Goal: Transaction & Acquisition: Purchase product/service

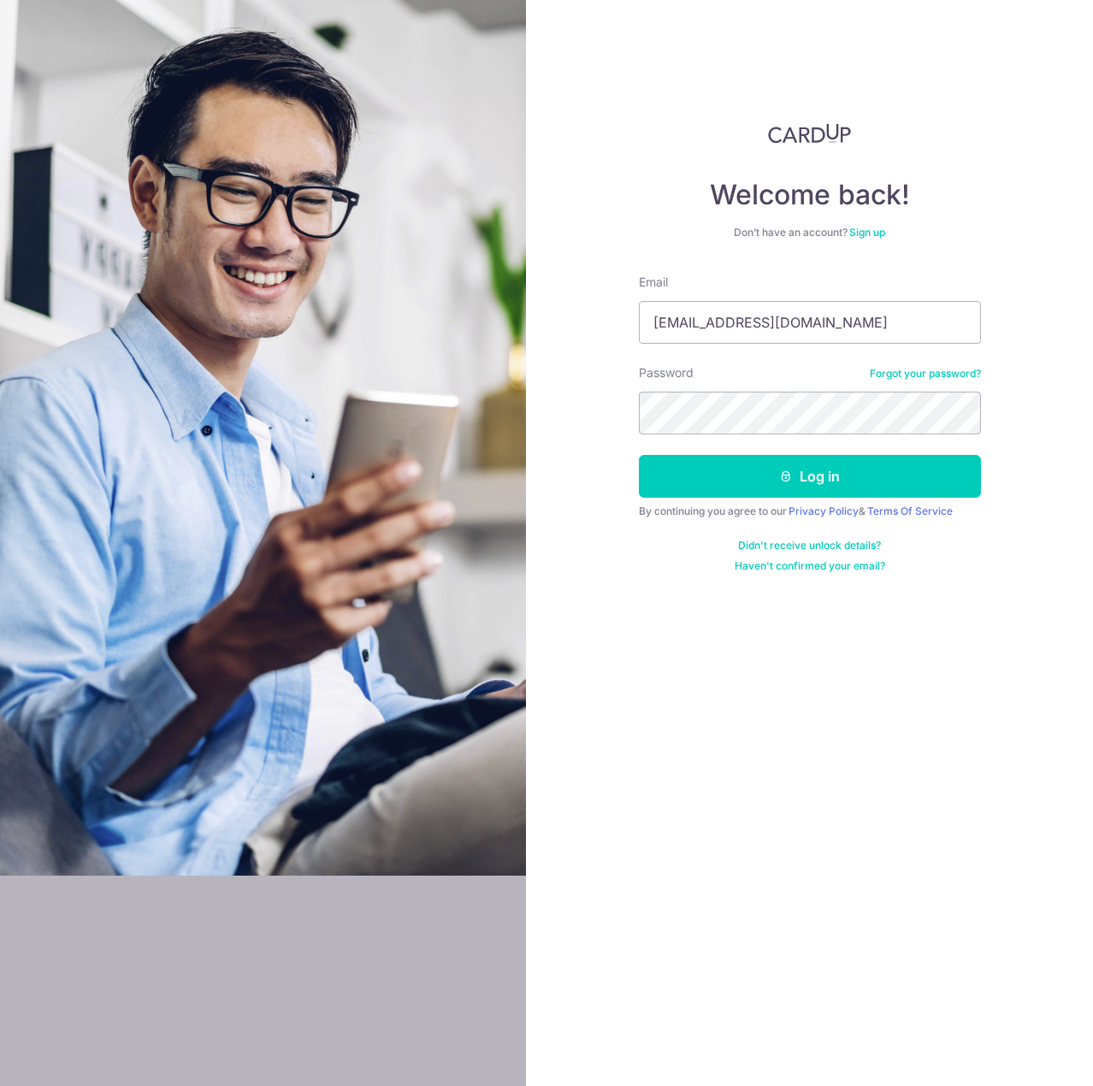
click at [639, 455] on button "Log in" at bounding box center [810, 476] width 342 height 43
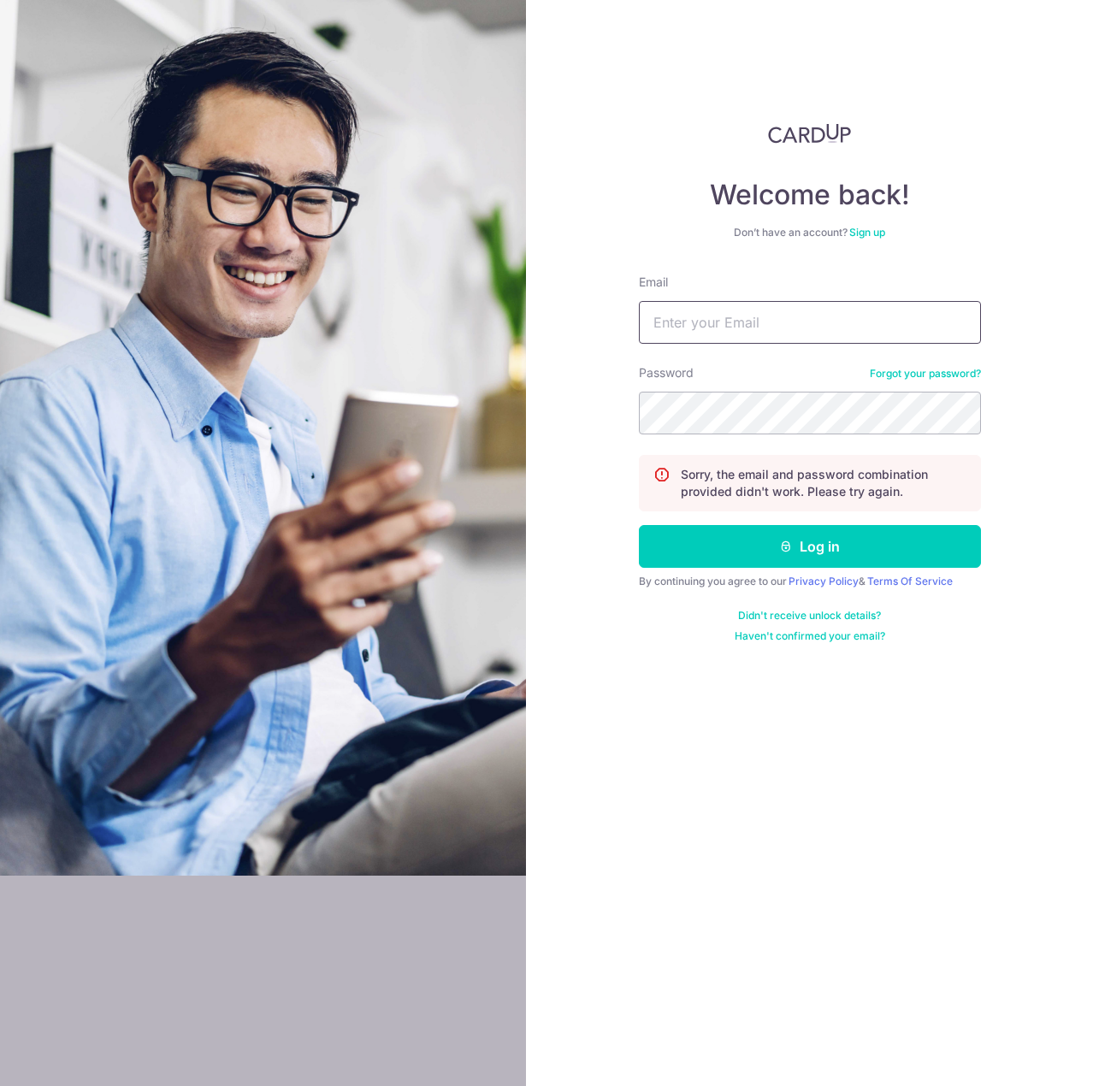
click at [787, 318] on input "Email" at bounding box center [810, 322] width 342 height 43
type input "[EMAIL_ADDRESS][DOMAIN_NAME]"
click at [639, 525] on button "Log in" at bounding box center [810, 546] width 342 height 43
click at [775, 340] on input "Email" at bounding box center [810, 322] width 342 height 43
type input "[EMAIL_ADDRESS][DOMAIN_NAME]"
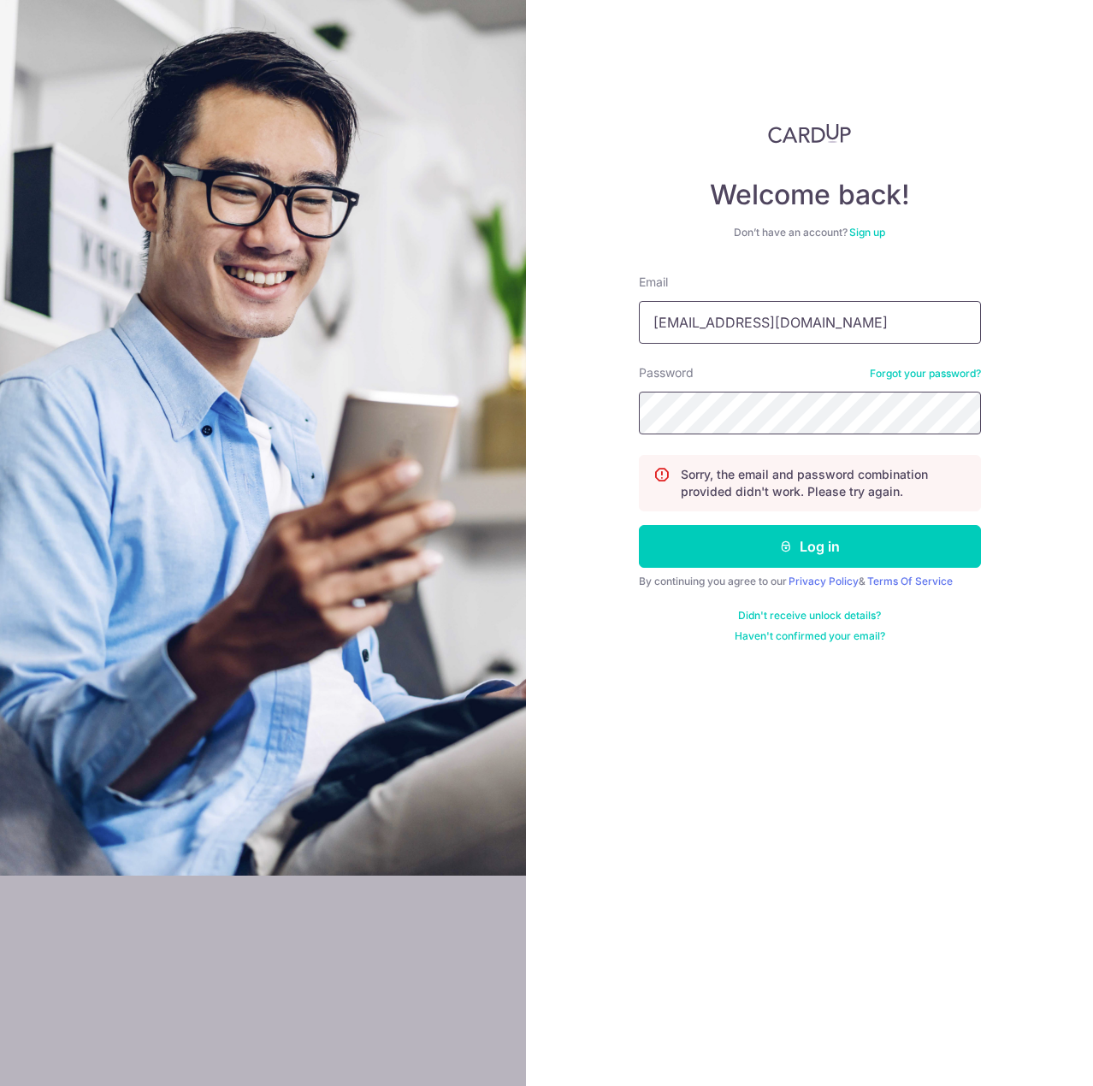
click at [639, 525] on button "Log in" at bounding box center [810, 546] width 342 height 43
click at [714, 338] on input "Email" at bounding box center [810, 322] width 342 height 43
type input "[EMAIL_ADDRESS][DOMAIN_NAME]"
click at [639, 525] on button "Log in" at bounding box center [810, 546] width 342 height 43
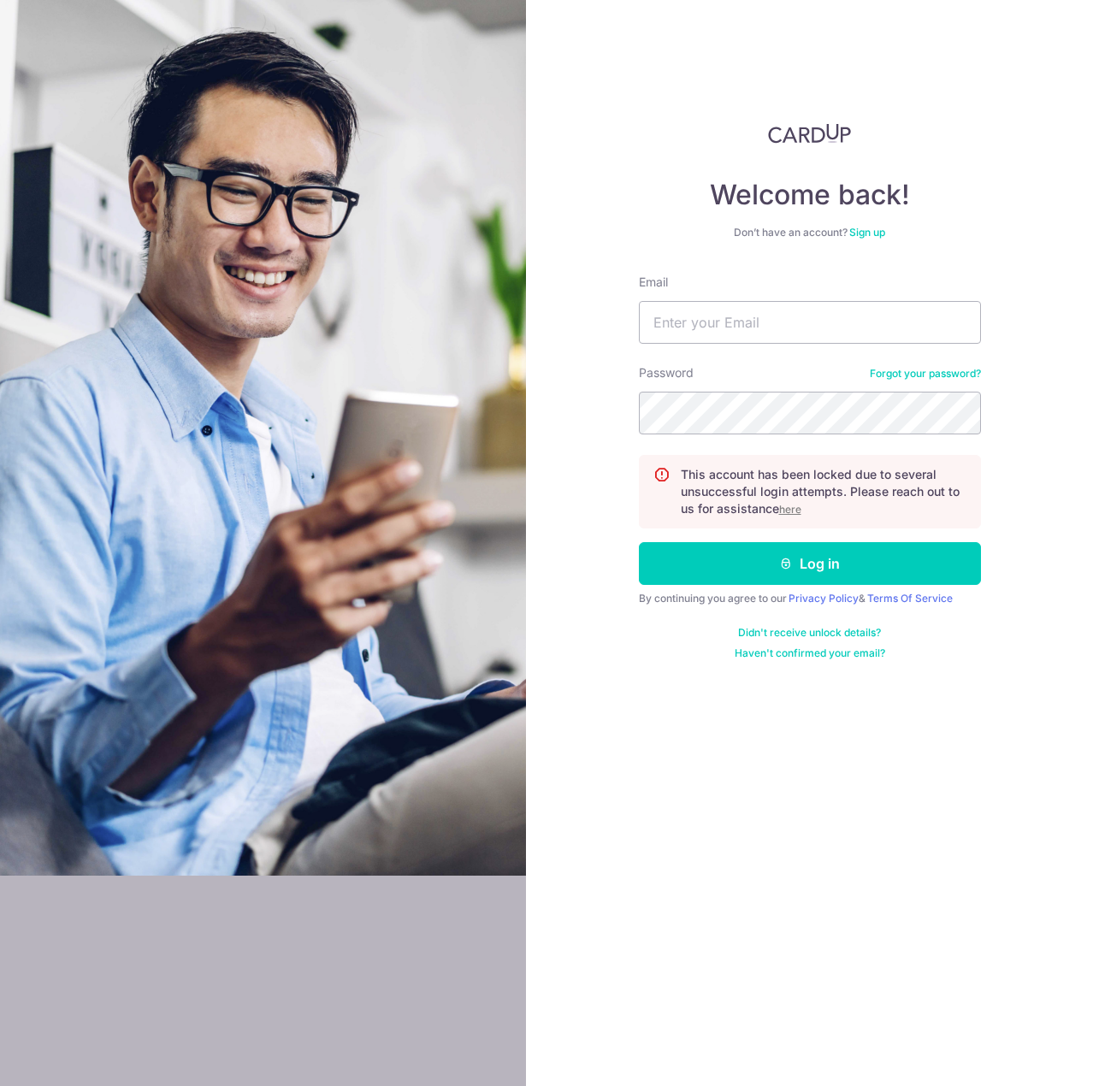
click at [789, 506] on u "here" at bounding box center [790, 509] width 22 height 13
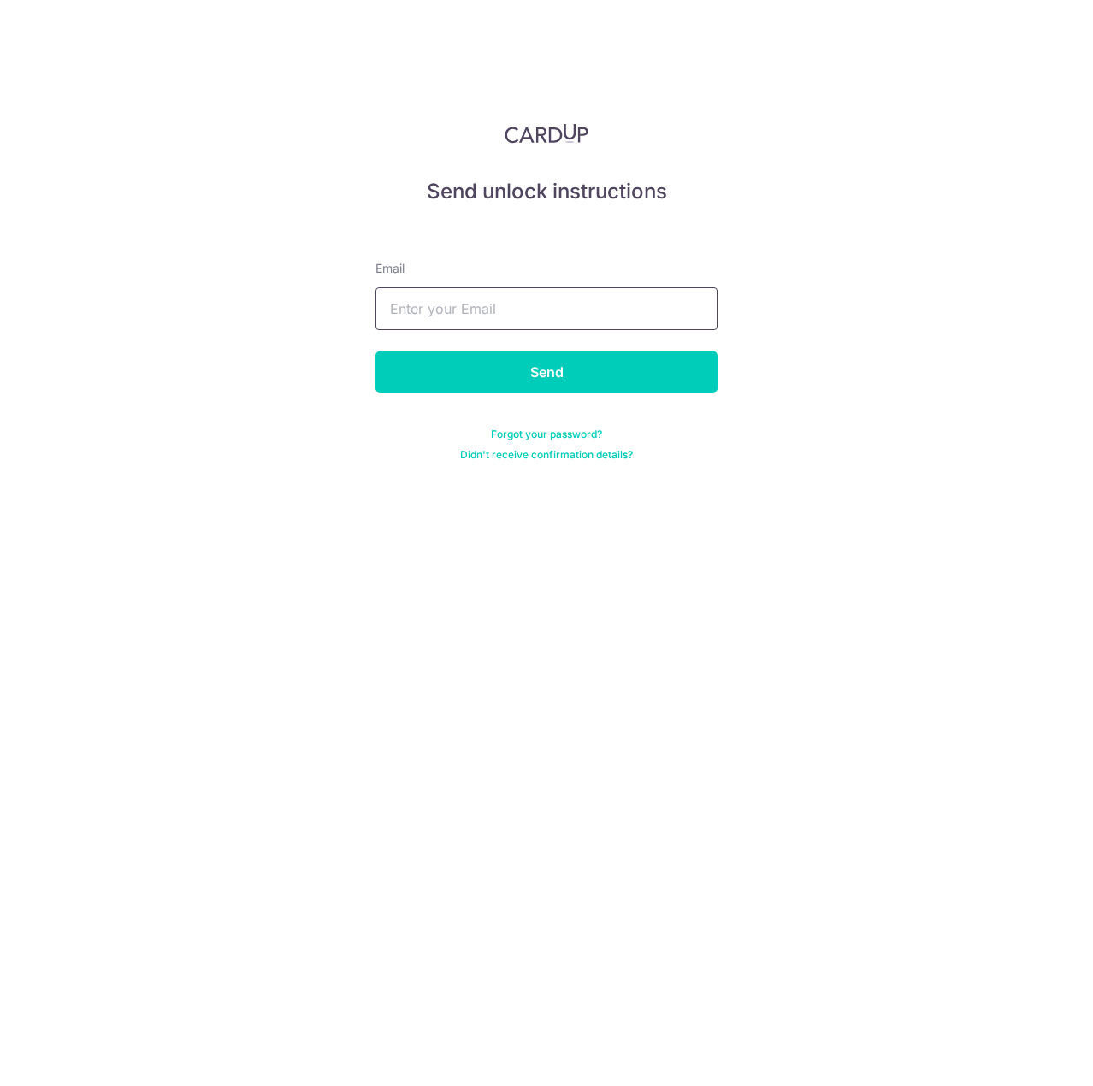
click at [559, 310] on input "text" at bounding box center [547, 308] width 342 height 43
type input "[EMAIL_ADDRESS][DOMAIN_NAME]"
click at [623, 372] on input "Send" at bounding box center [547, 372] width 342 height 43
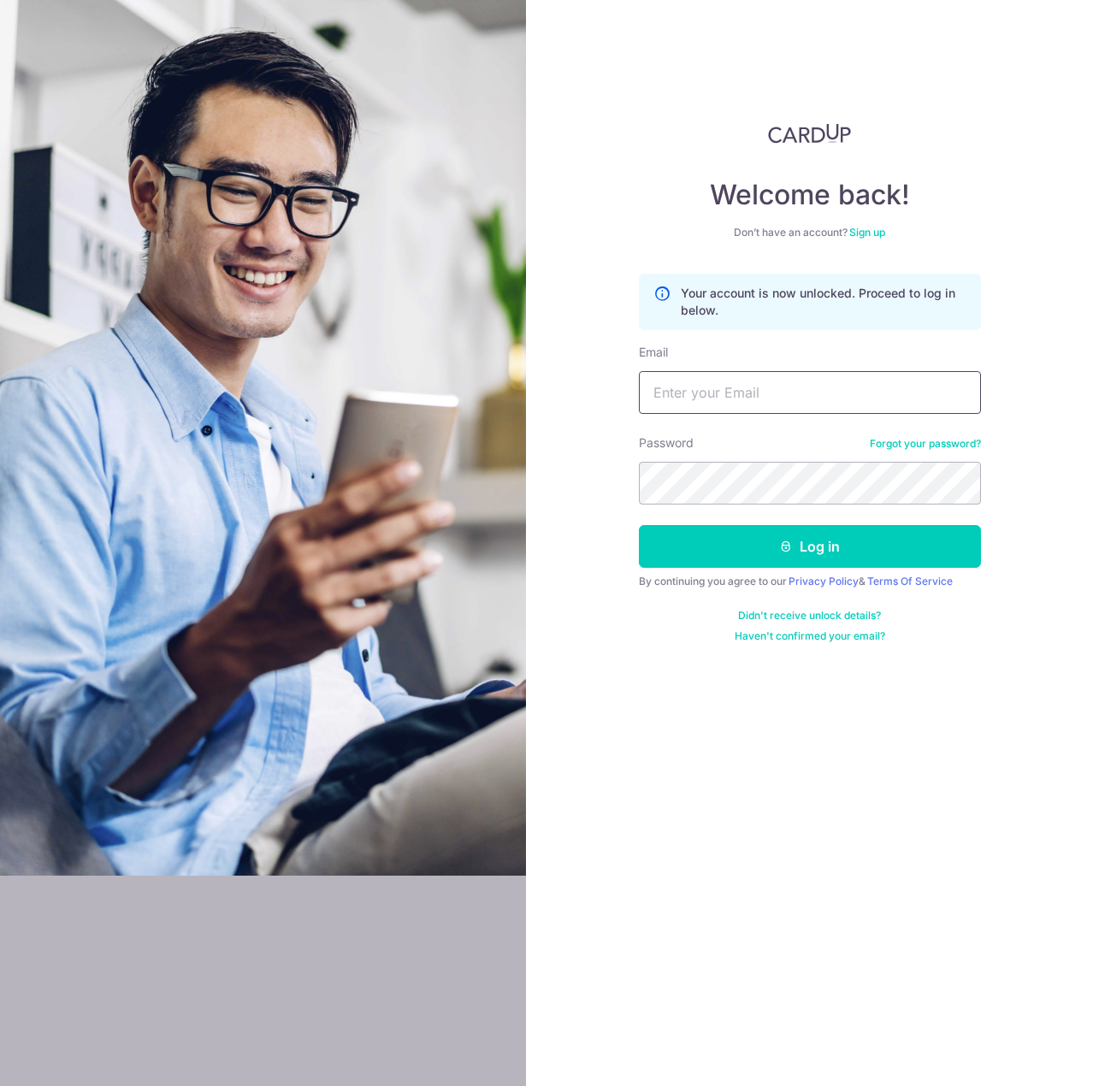
click at [753, 391] on input "Email" at bounding box center [810, 392] width 342 height 43
type input "[EMAIL_ADDRESS][DOMAIN_NAME]"
click at [639, 525] on button "Log in" at bounding box center [810, 546] width 342 height 43
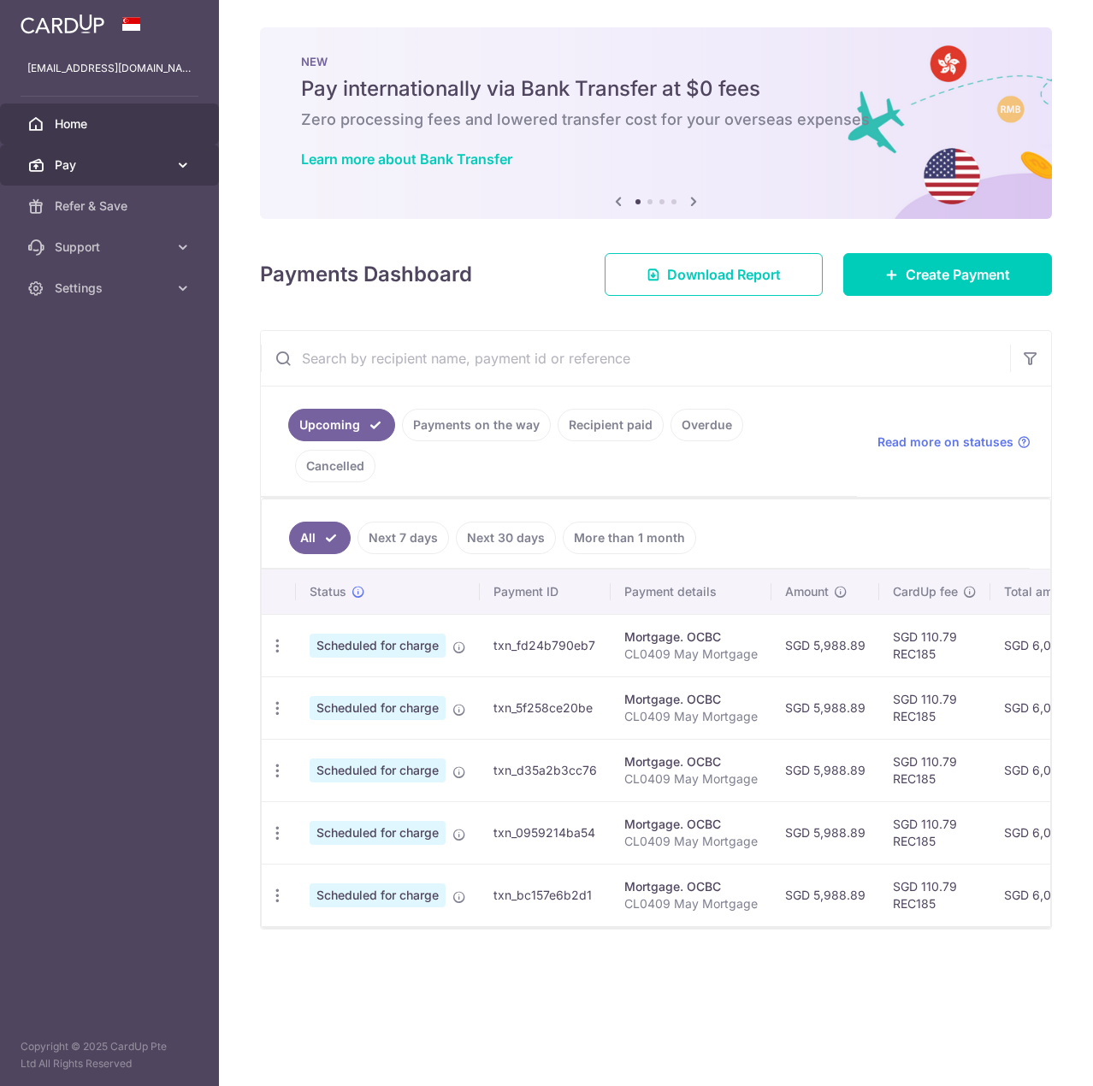
click at [176, 172] on icon at bounding box center [183, 165] width 17 height 17
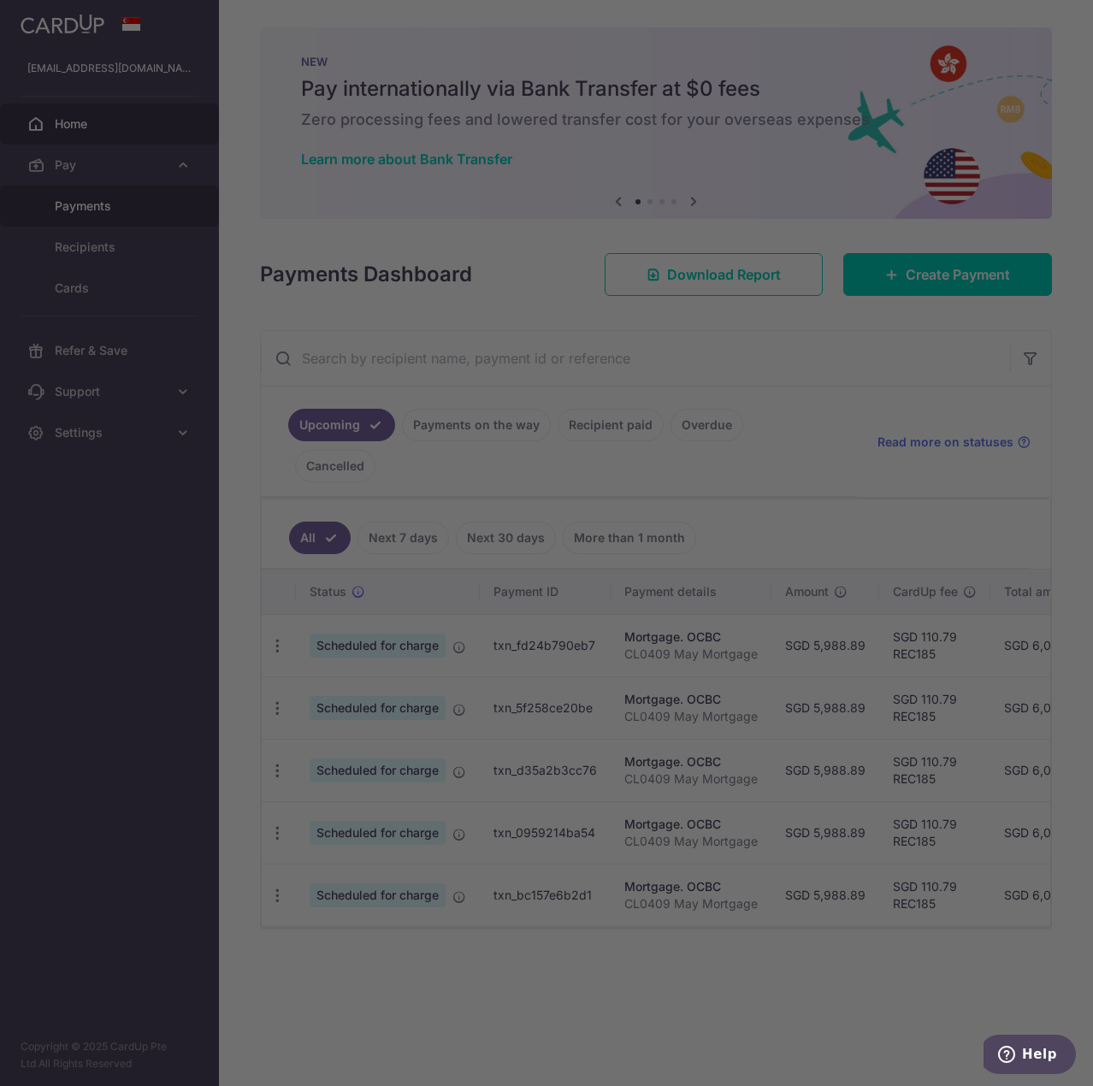
click at [155, 204] on div at bounding box center [552, 549] width 1104 height 1098
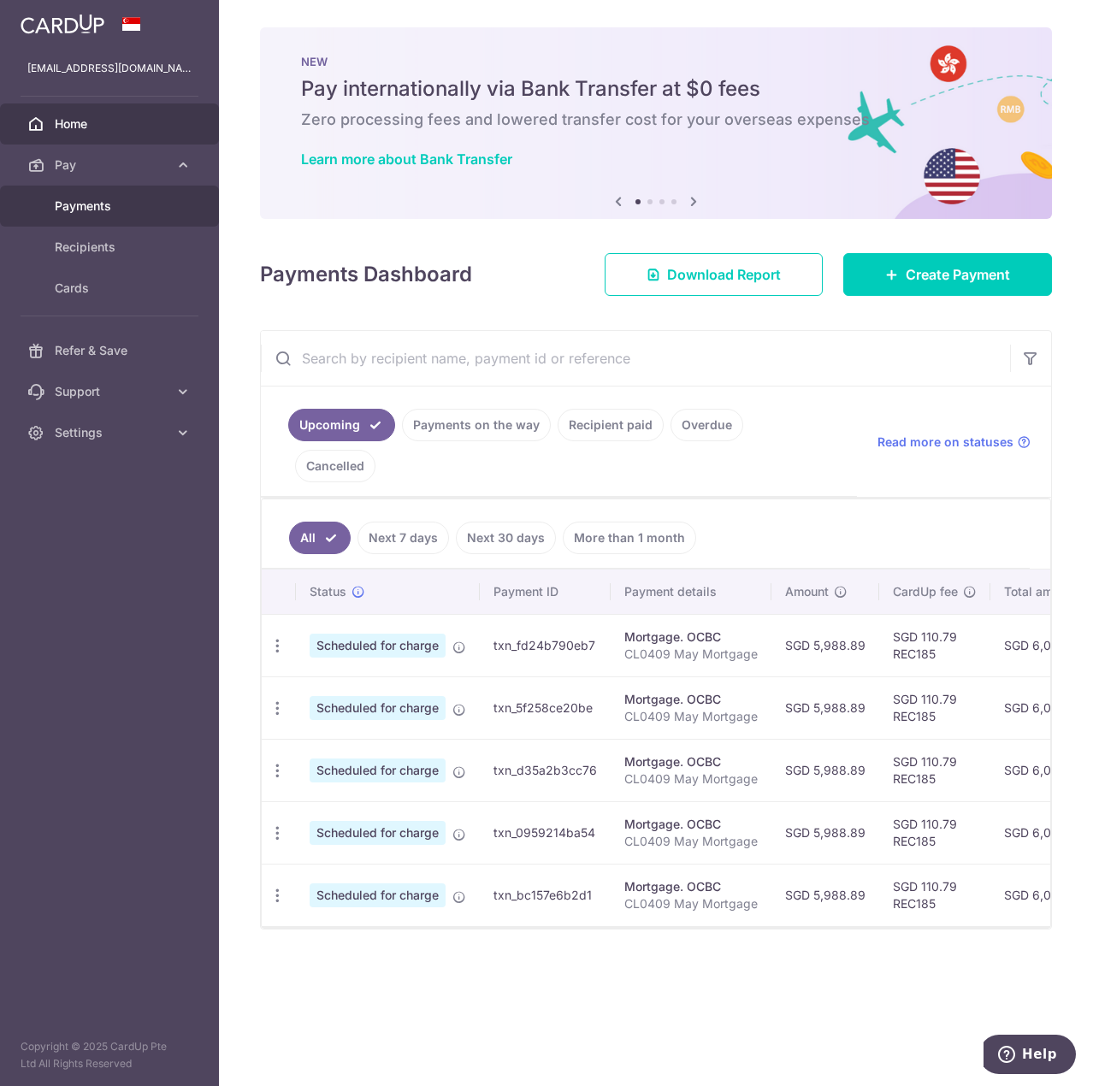
click at [135, 206] on span "Payments" at bounding box center [111, 206] width 113 height 17
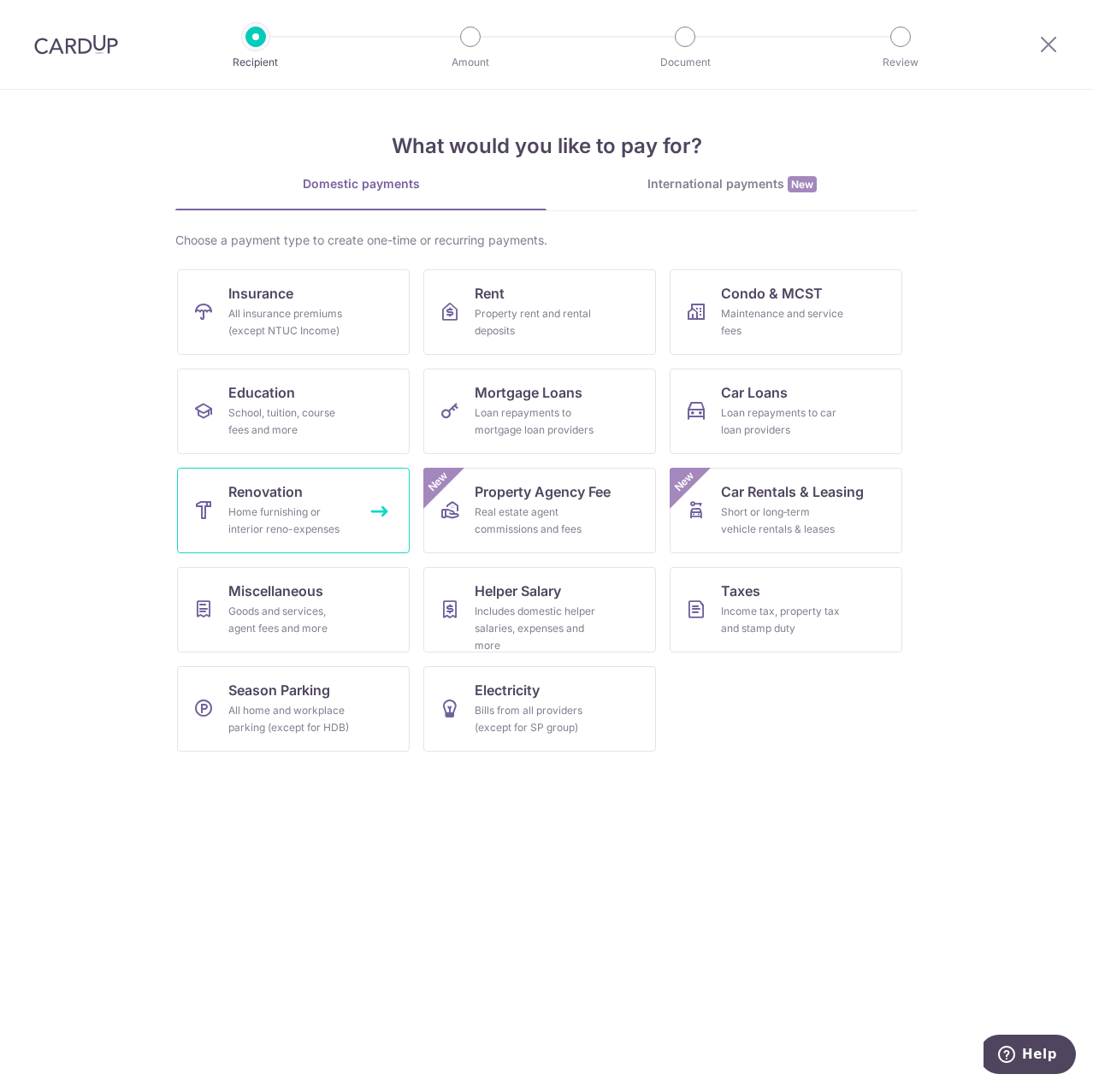
click at [321, 498] on link "Renovation Home furnishing or interior reno-expenses" at bounding box center [293, 511] width 233 height 86
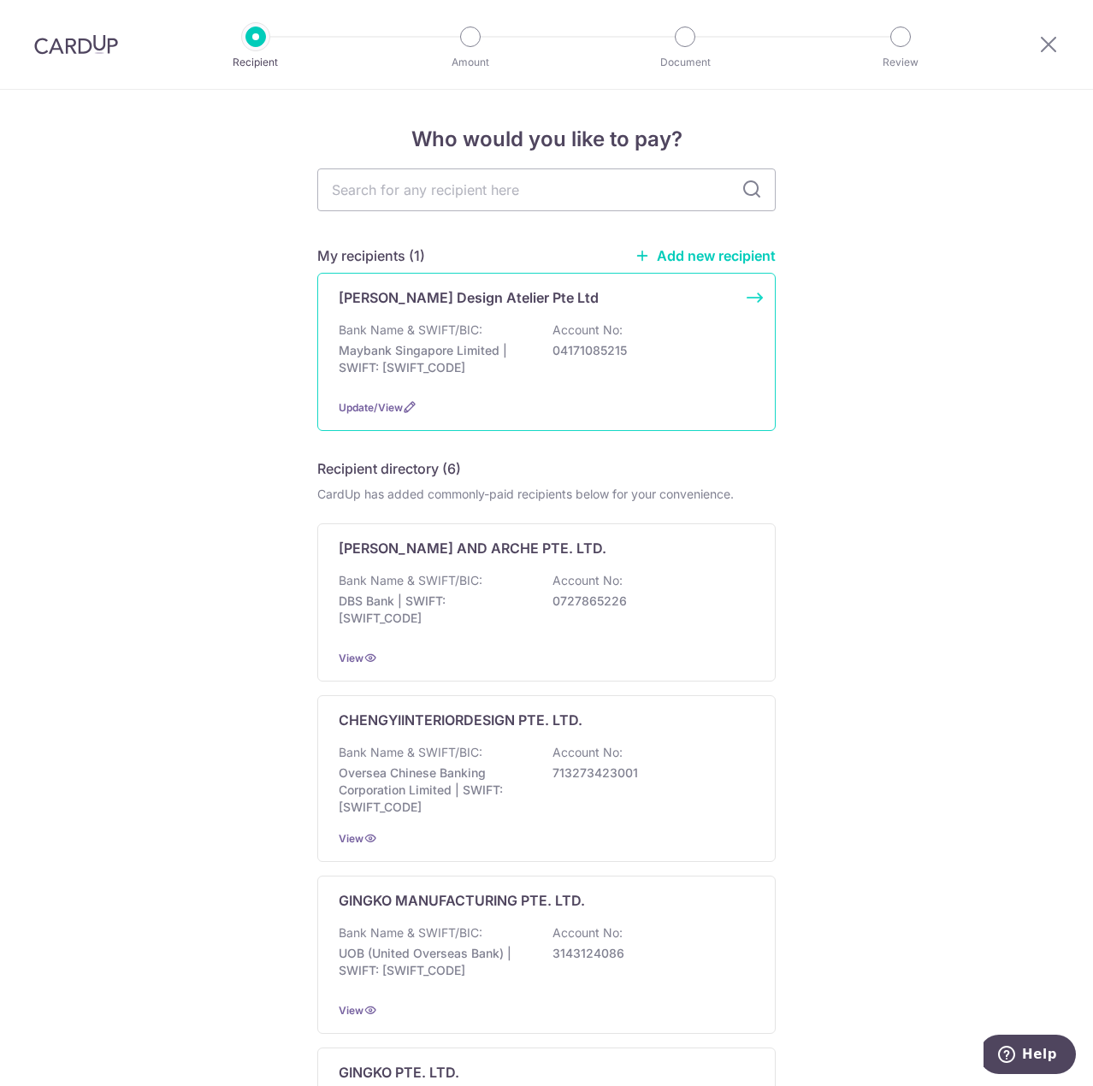
click at [548, 374] on div "Bank Name & SWIFT/BIC: Maybank Singapore Limited | SWIFT: MBBESGS2XXX Account N…" at bounding box center [547, 353] width 416 height 63
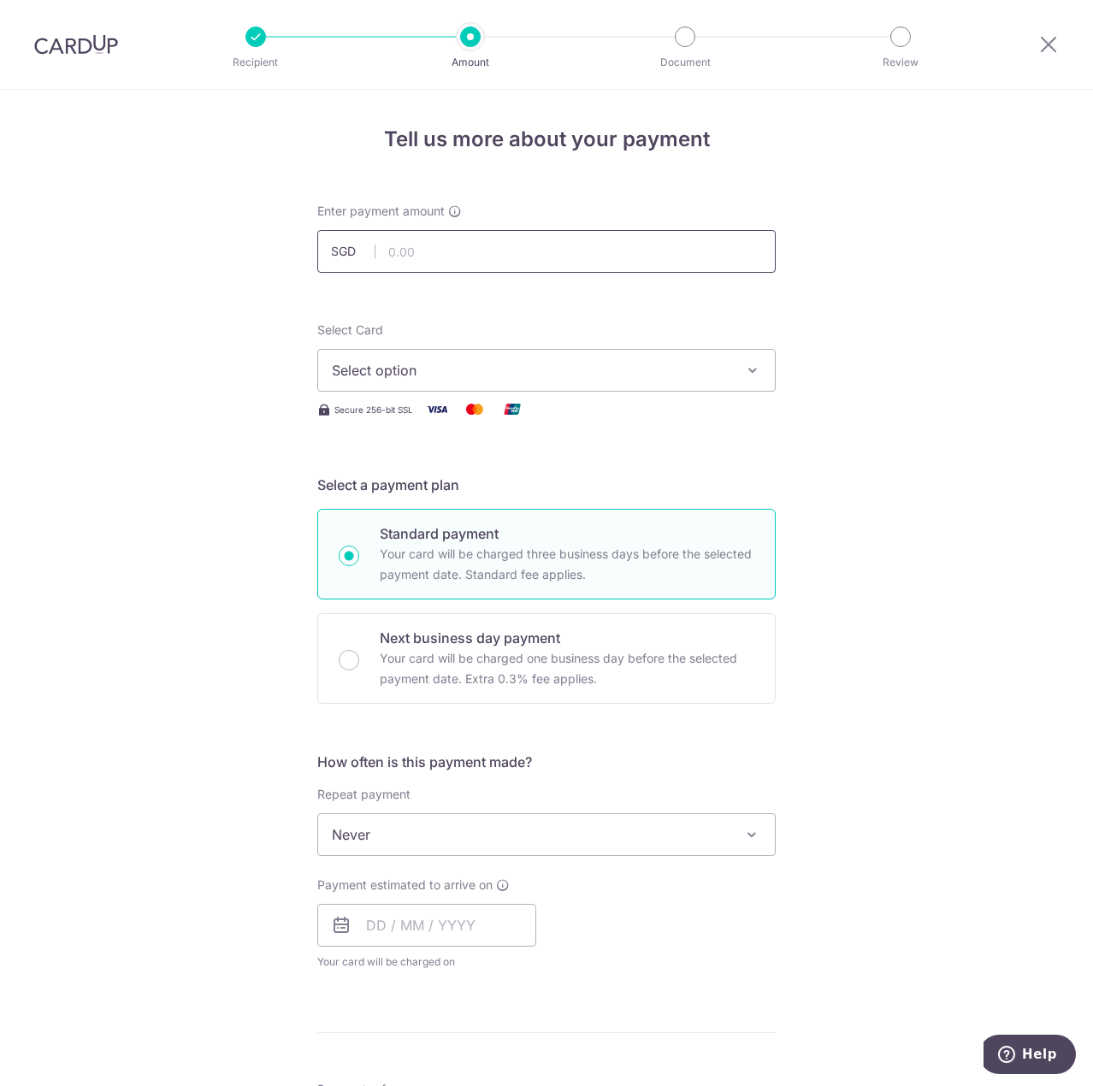
click at [450, 258] on input "text" at bounding box center [546, 251] width 459 height 43
click at [434, 268] on input "text" at bounding box center [546, 251] width 459 height 43
type input "21,131.49"
click at [743, 332] on div "Select Card Select option Add credit card Your Cards **** 7284 **** 7402" at bounding box center [546, 357] width 459 height 70
click at [641, 376] on span "Select option" at bounding box center [531, 370] width 399 height 21
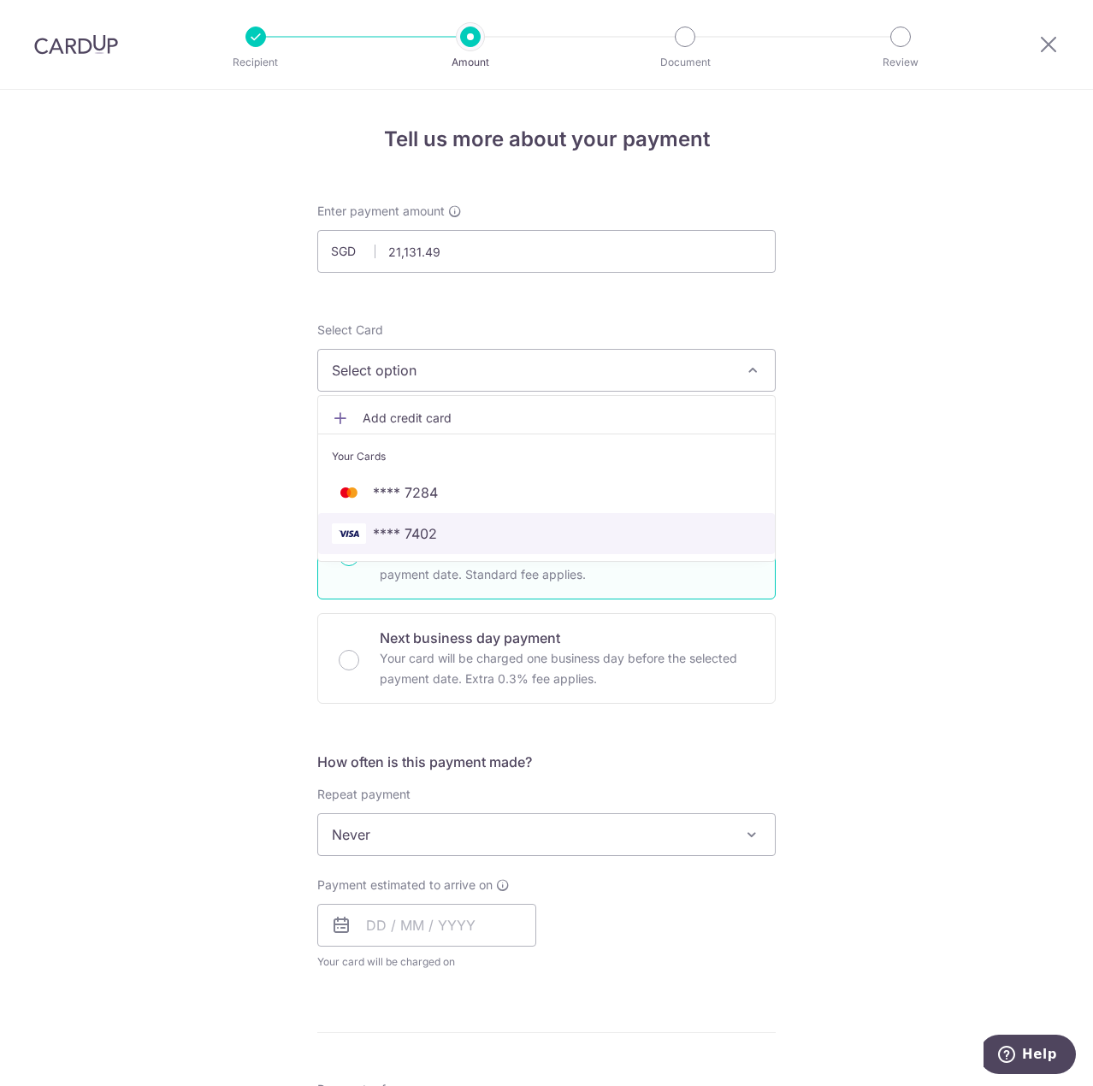
click at [585, 531] on span "**** 7402" at bounding box center [546, 534] width 429 height 21
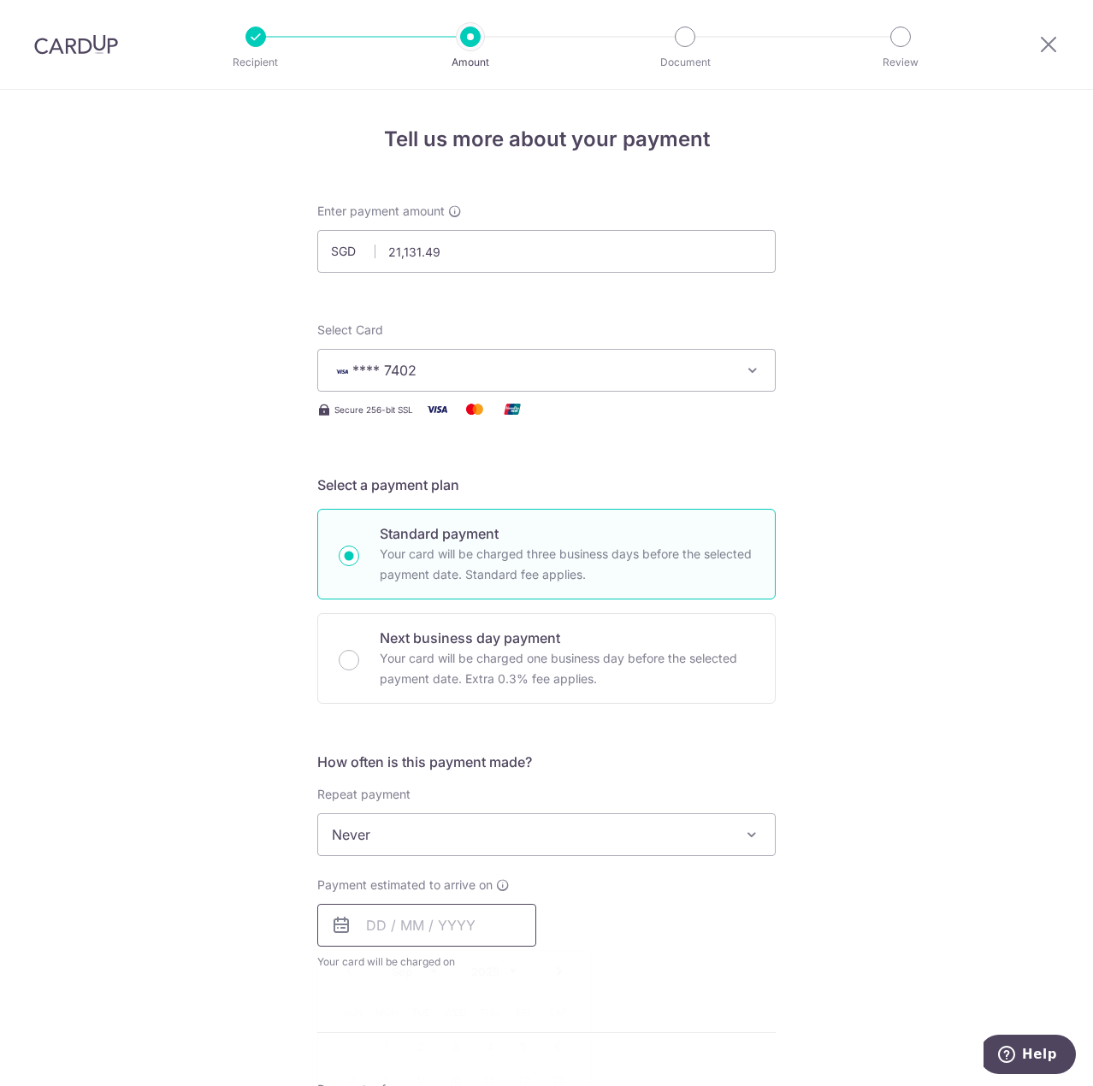
click at [453, 940] on input "text" at bounding box center [426, 925] width 219 height 43
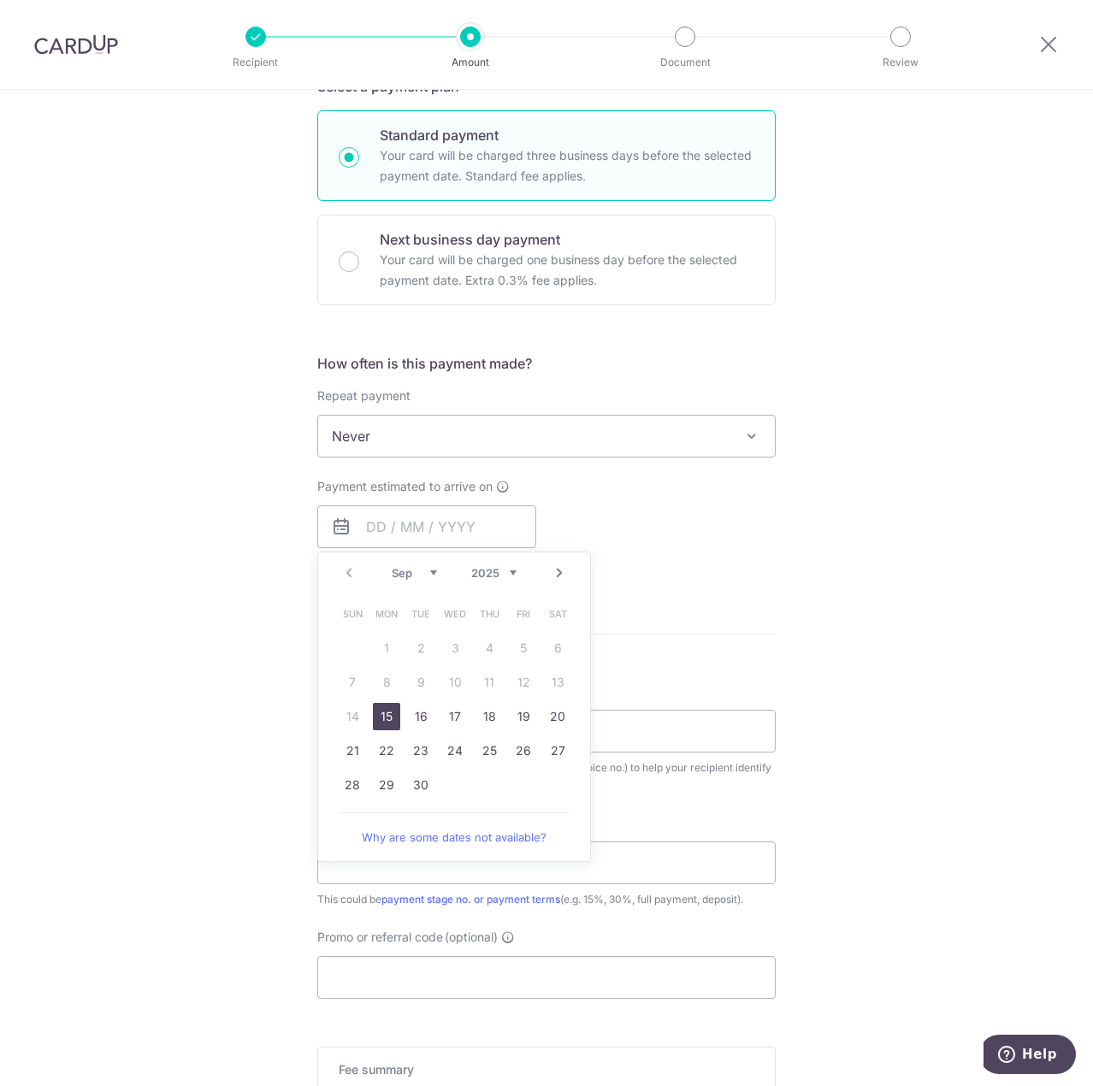
click at [390, 714] on link "15" at bounding box center [386, 716] width 27 height 27
type input "15/09/2025"
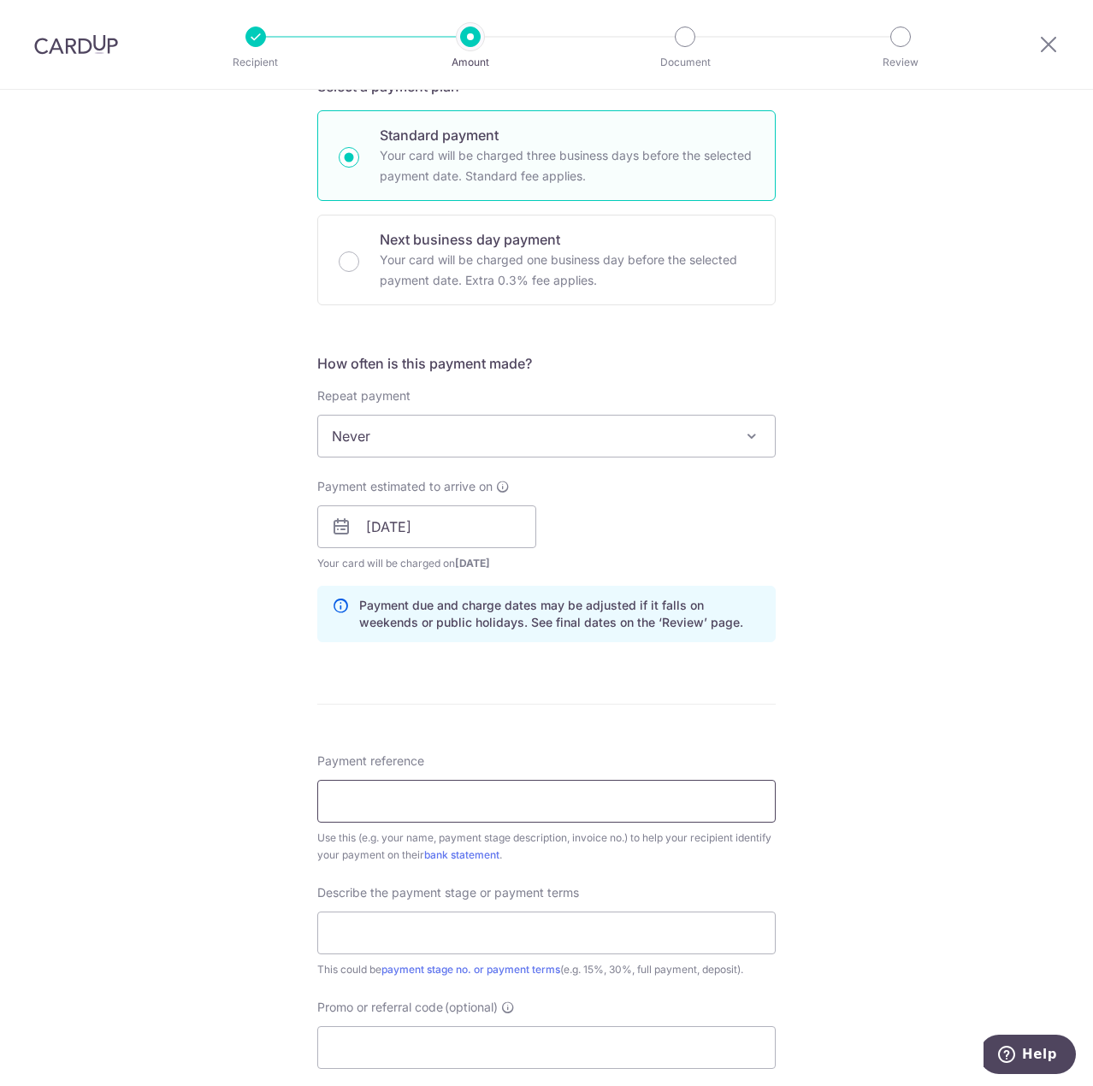
click at [479, 792] on input "Payment reference" at bounding box center [546, 801] width 459 height 43
type input "HDA25 308 VG"
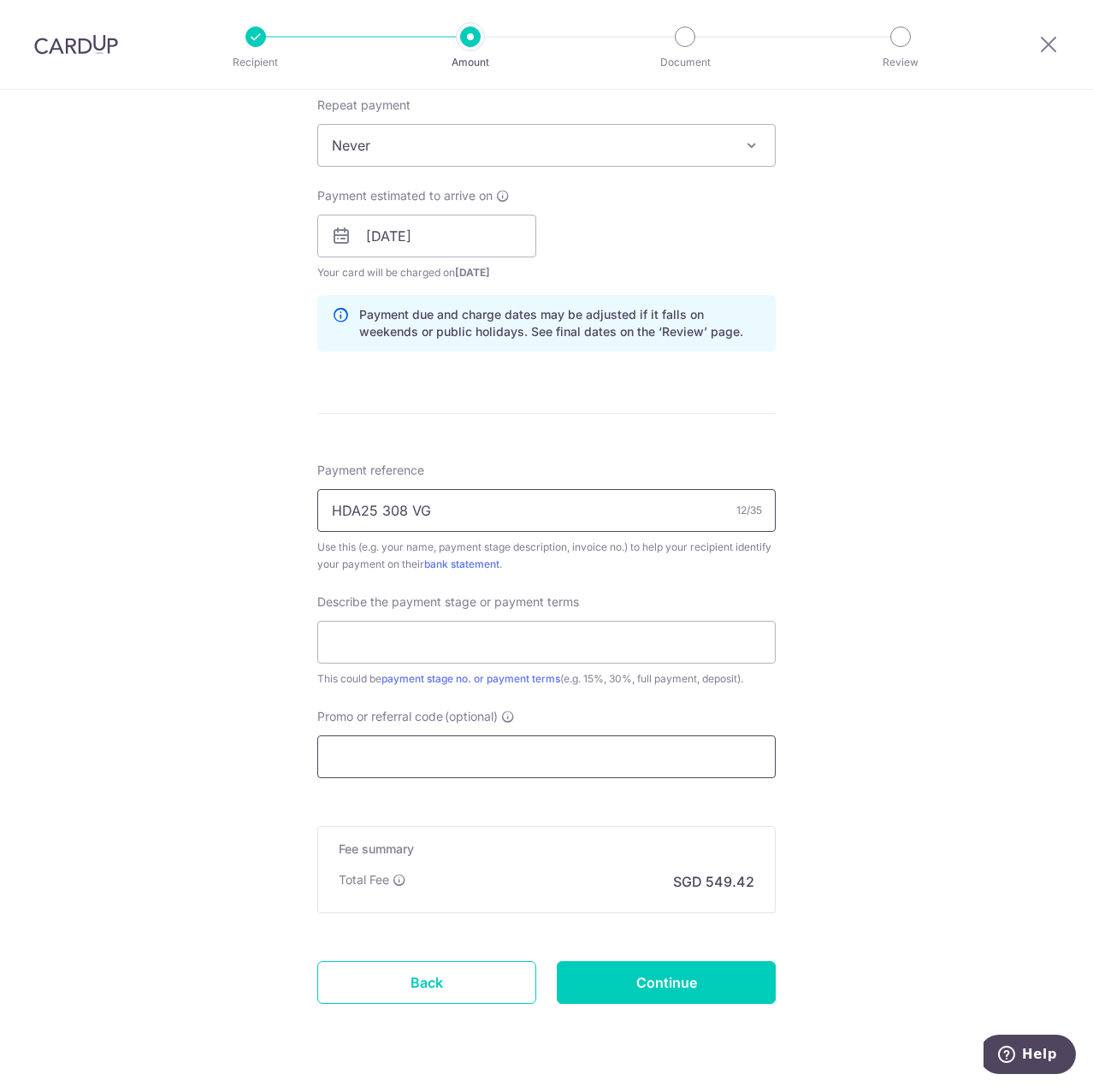
scroll to position [731, 0]
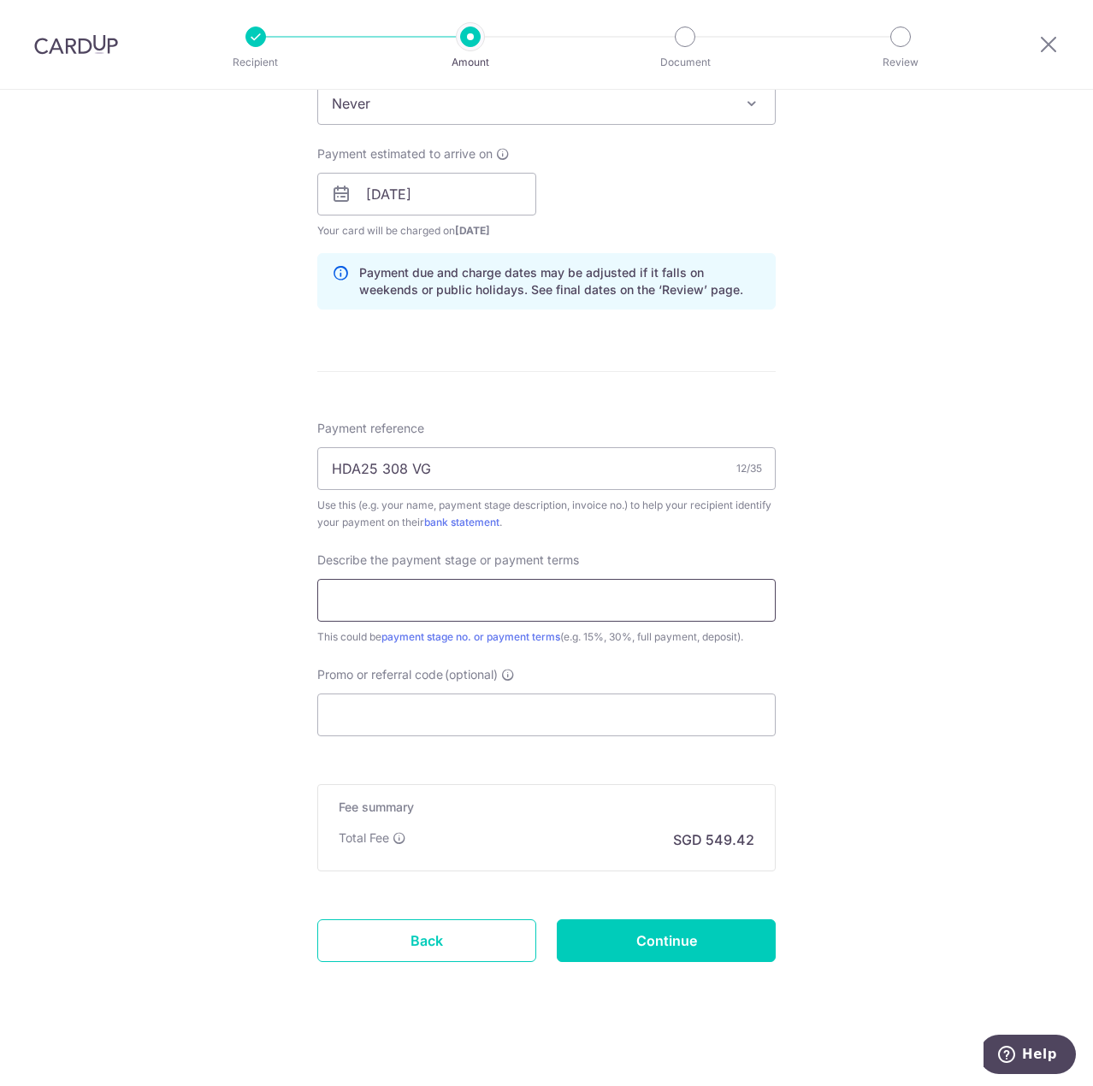
click at [441, 601] on input "text" at bounding box center [546, 600] width 459 height 43
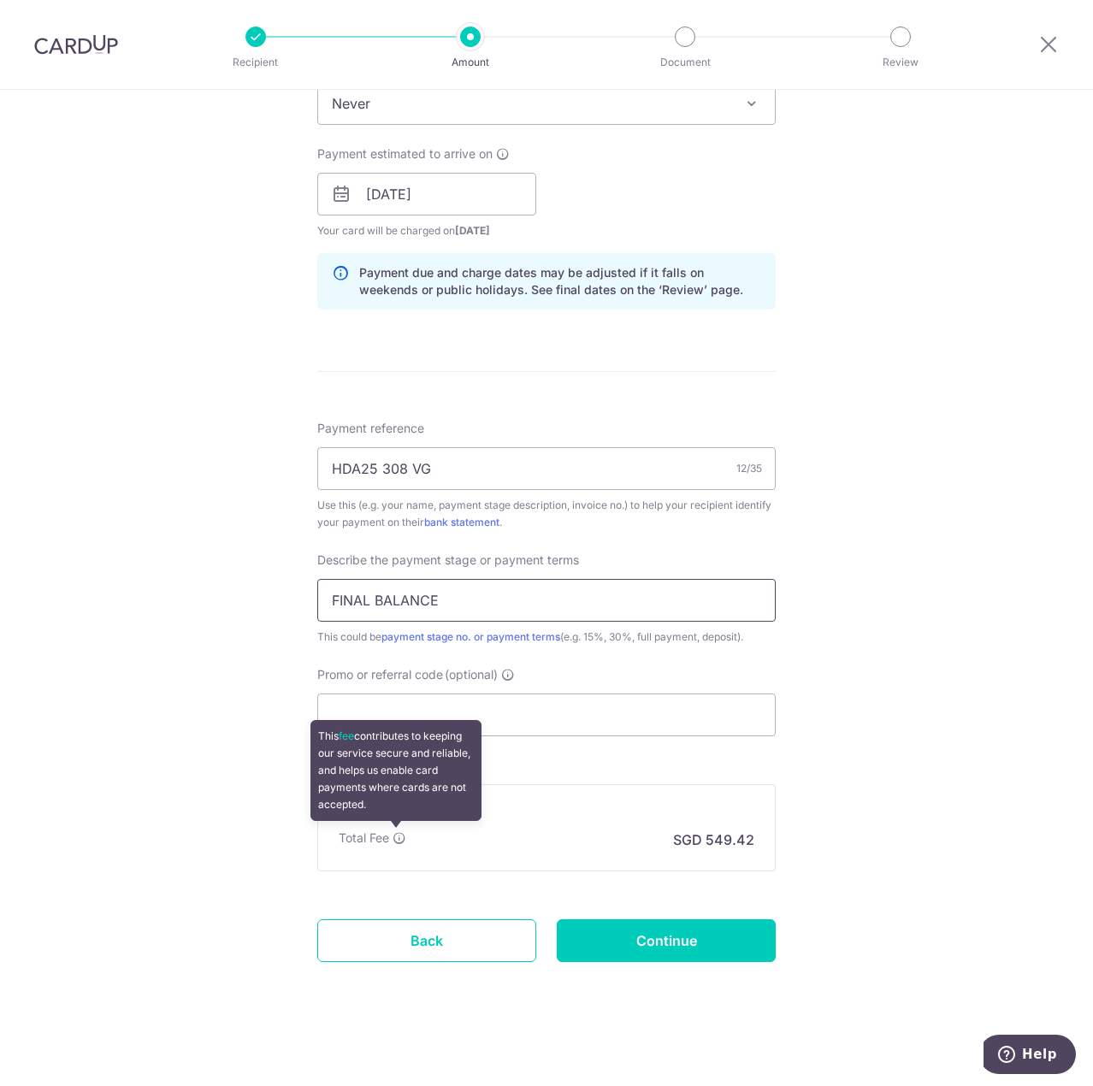
type input "FINAL BALANCE"
click at [394, 832] on icon at bounding box center [400, 839] width 14 height 14
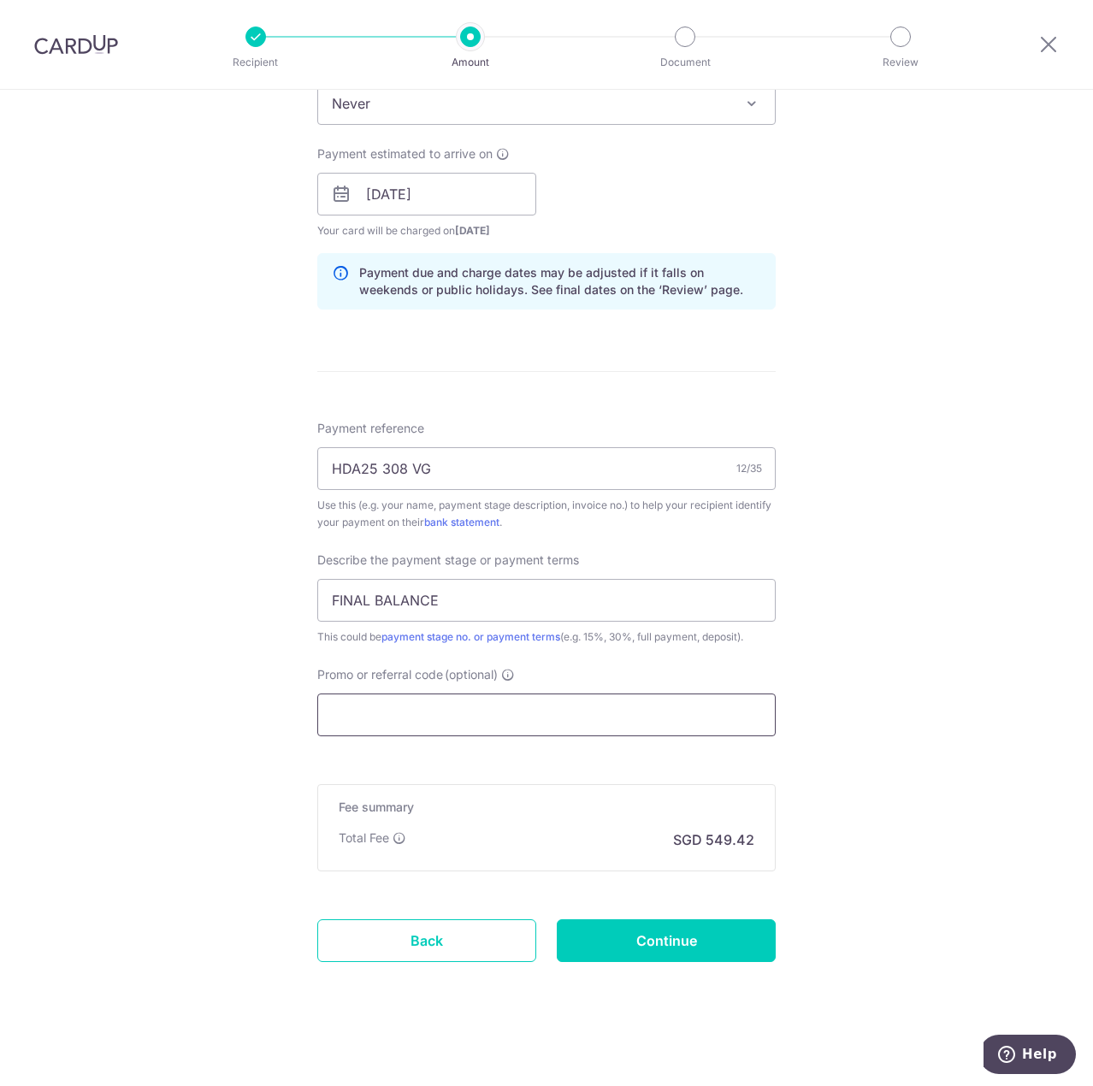
drag, startPoint x: 378, startPoint y: 709, endPoint x: 404, endPoint y: 711, distance: 25.7
click at [380, 709] on input "Promo or referral code (optional)" at bounding box center [546, 715] width 459 height 43
paste input "OCBC195"
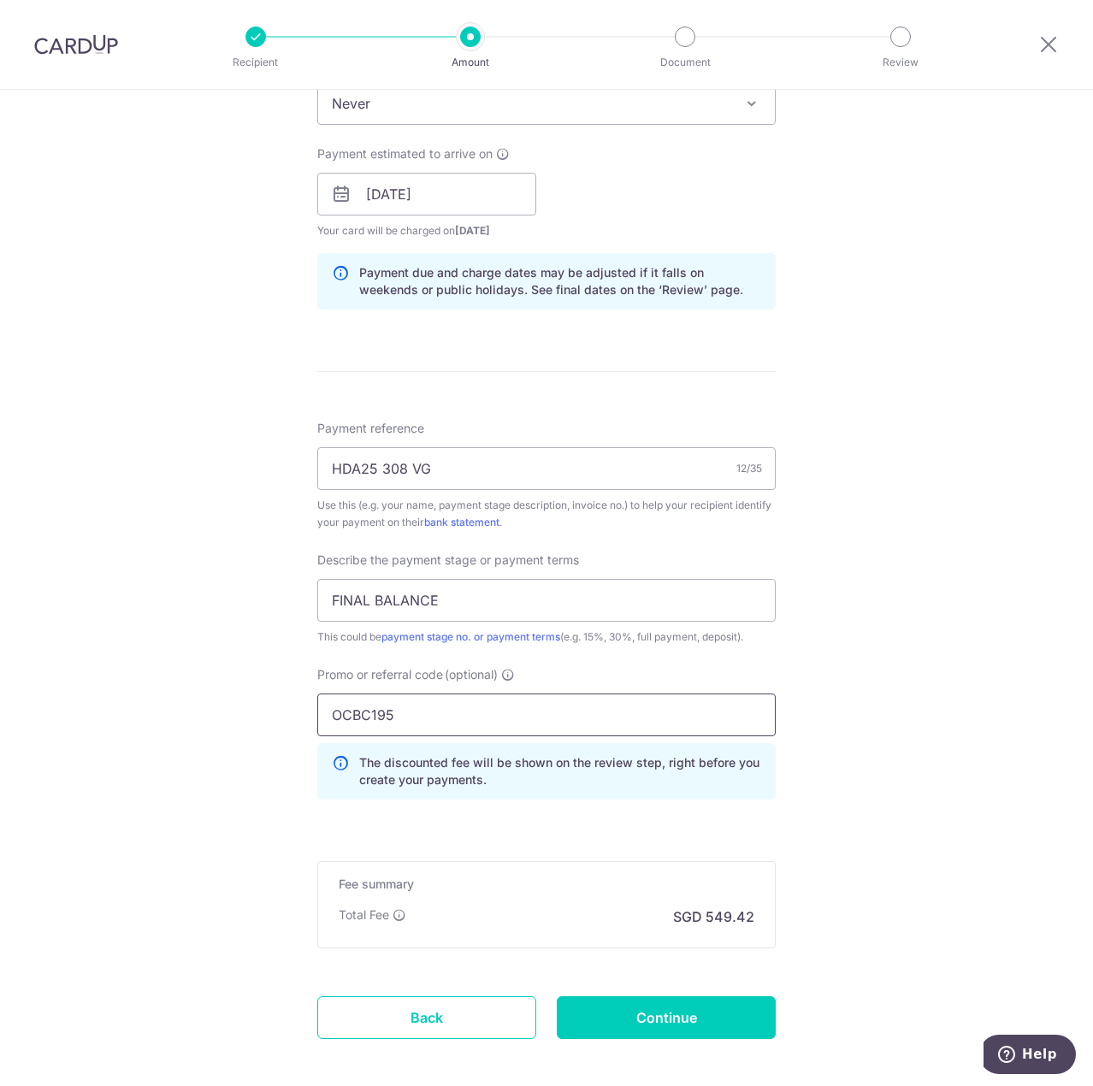
type input "OCBC195"
click at [515, 876] on h5 "Fee summary" at bounding box center [547, 884] width 416 height 17
click at [468, 589] on input "FINAL BALANCE" at bounding box center [546, 600] width 459 height 43
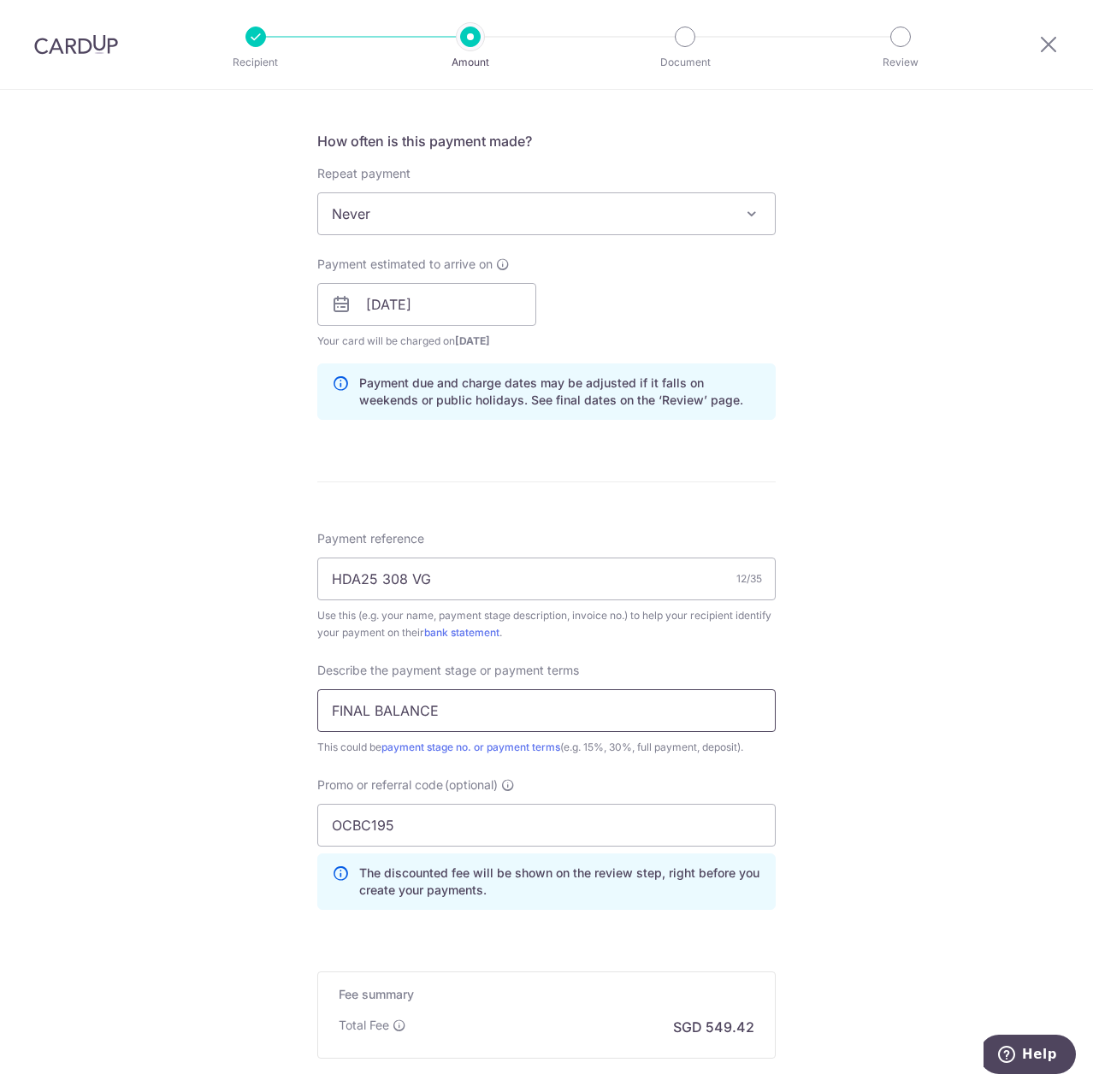
scroll to position [808, 0]
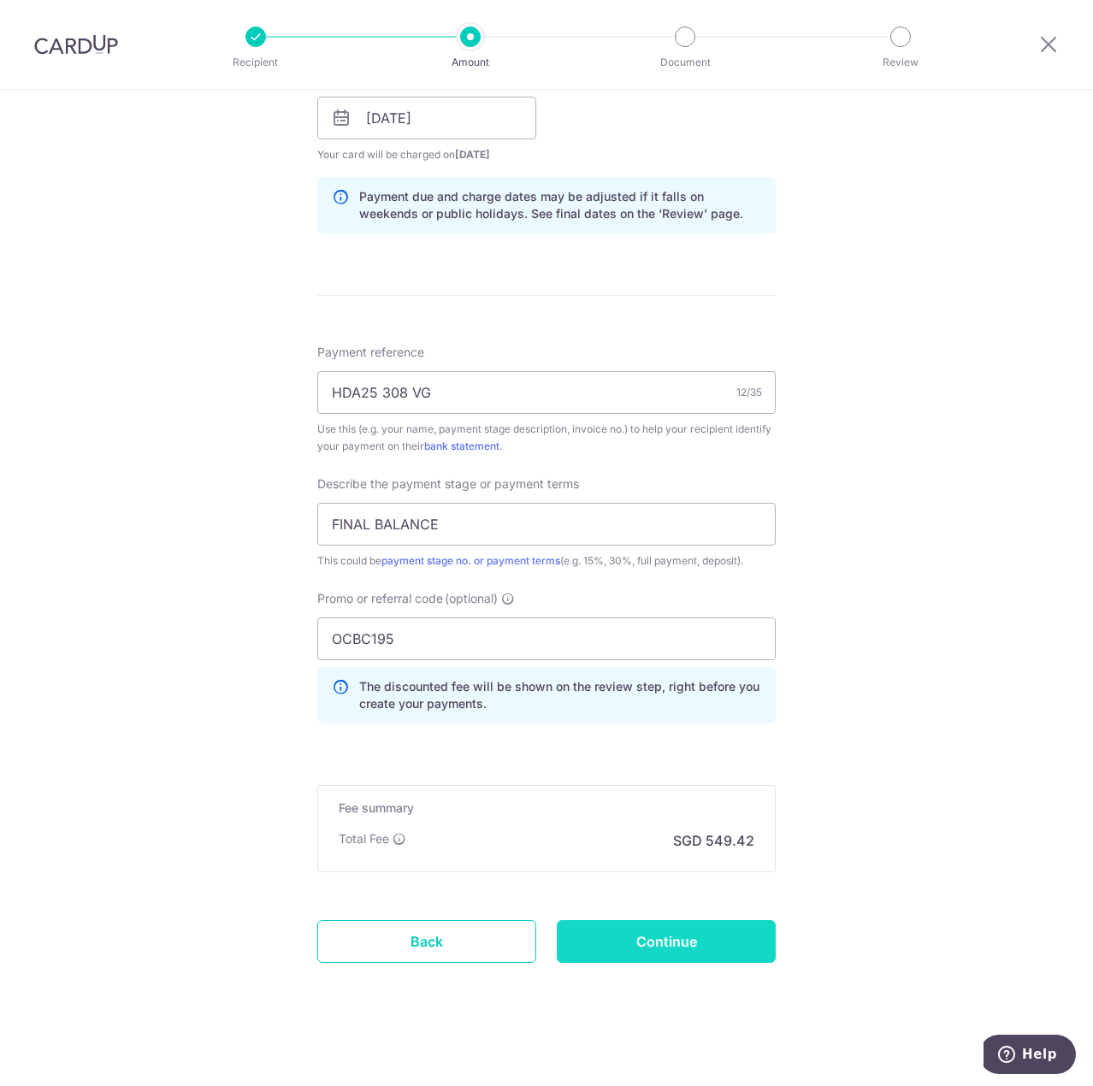
click at [659, 921] on input "Continue" at bounding box center [666, 942] width 219 height 43
type input "Create Schedule"
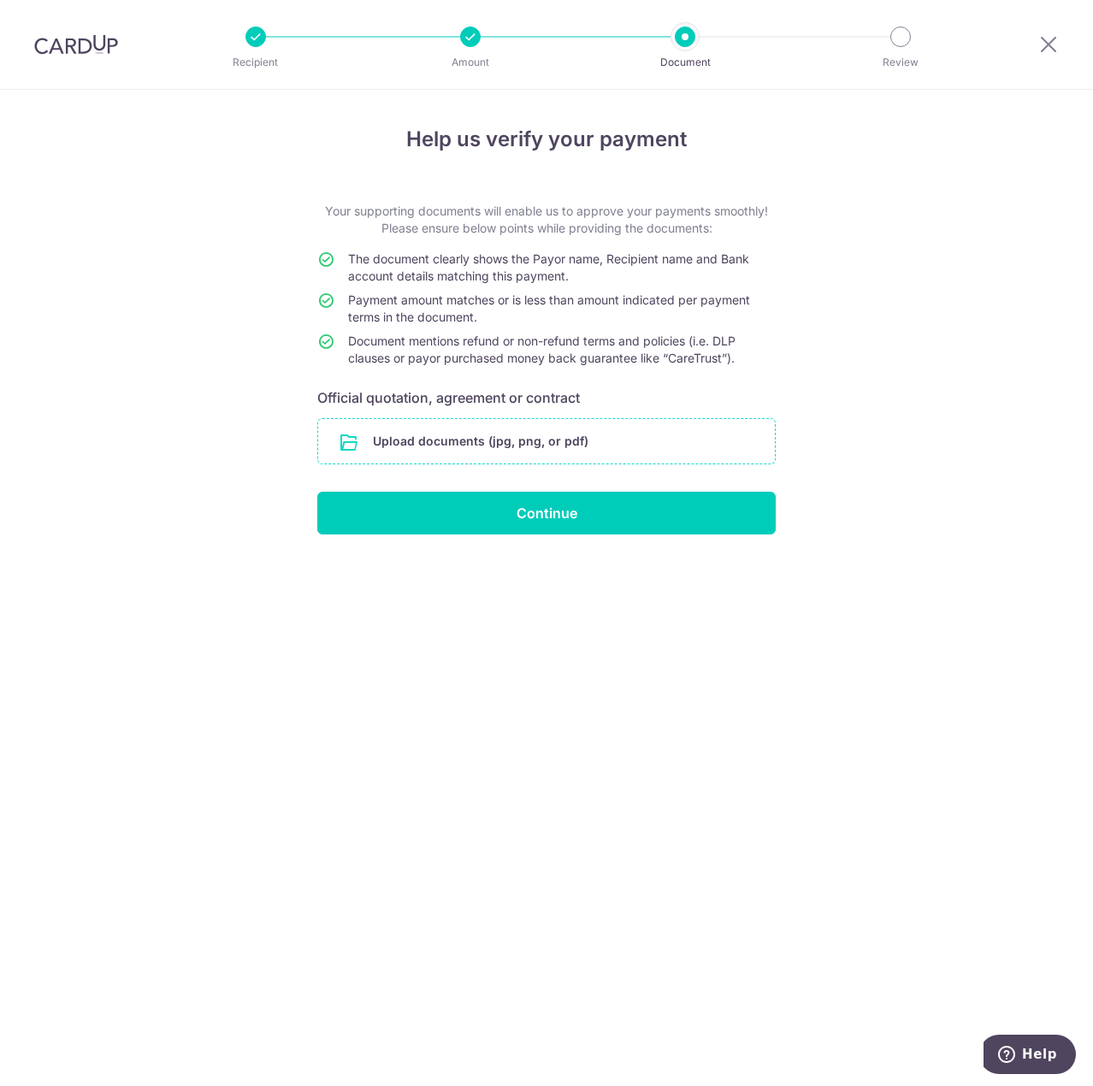
click at [513, 435] on input "file" at bounding box center [546, 441] width 457 height 44
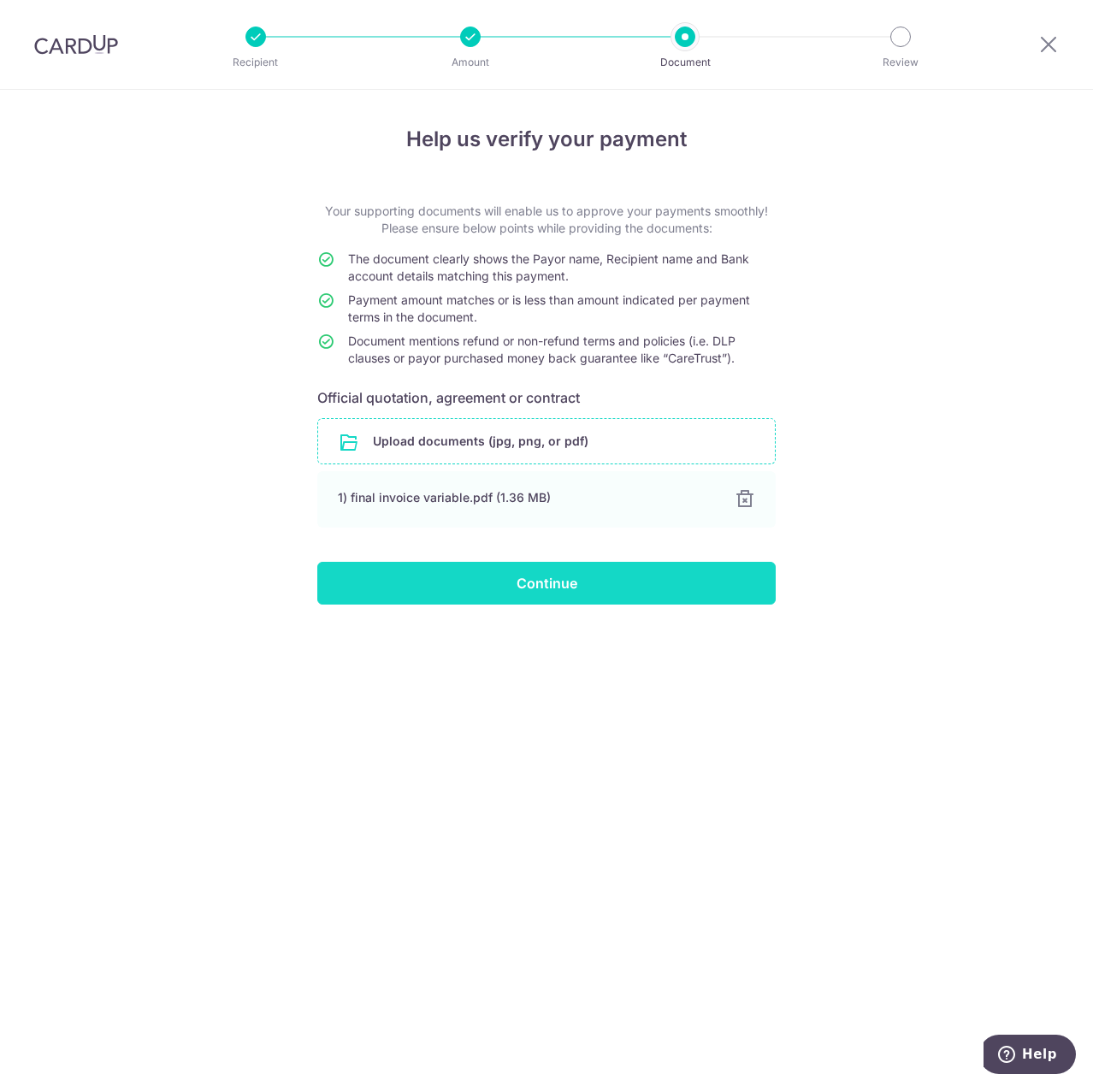
click at [616, 584] on input "Continue" at bounding box center [546, 583] width 459 height 43
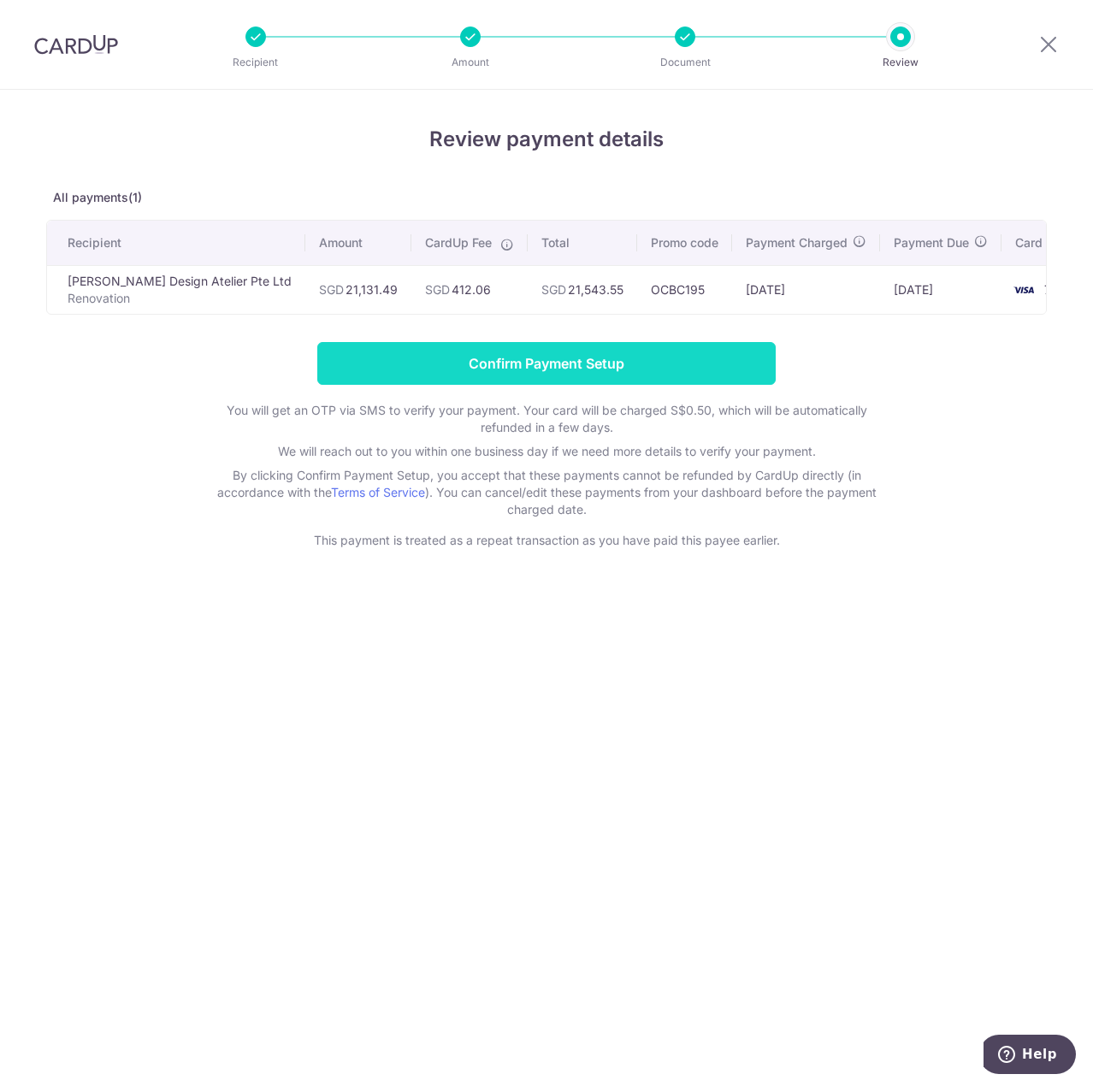
click at [517, 365] on input "Confirm Payment Setup" at bounding box center [546, 363] width 459 height 43
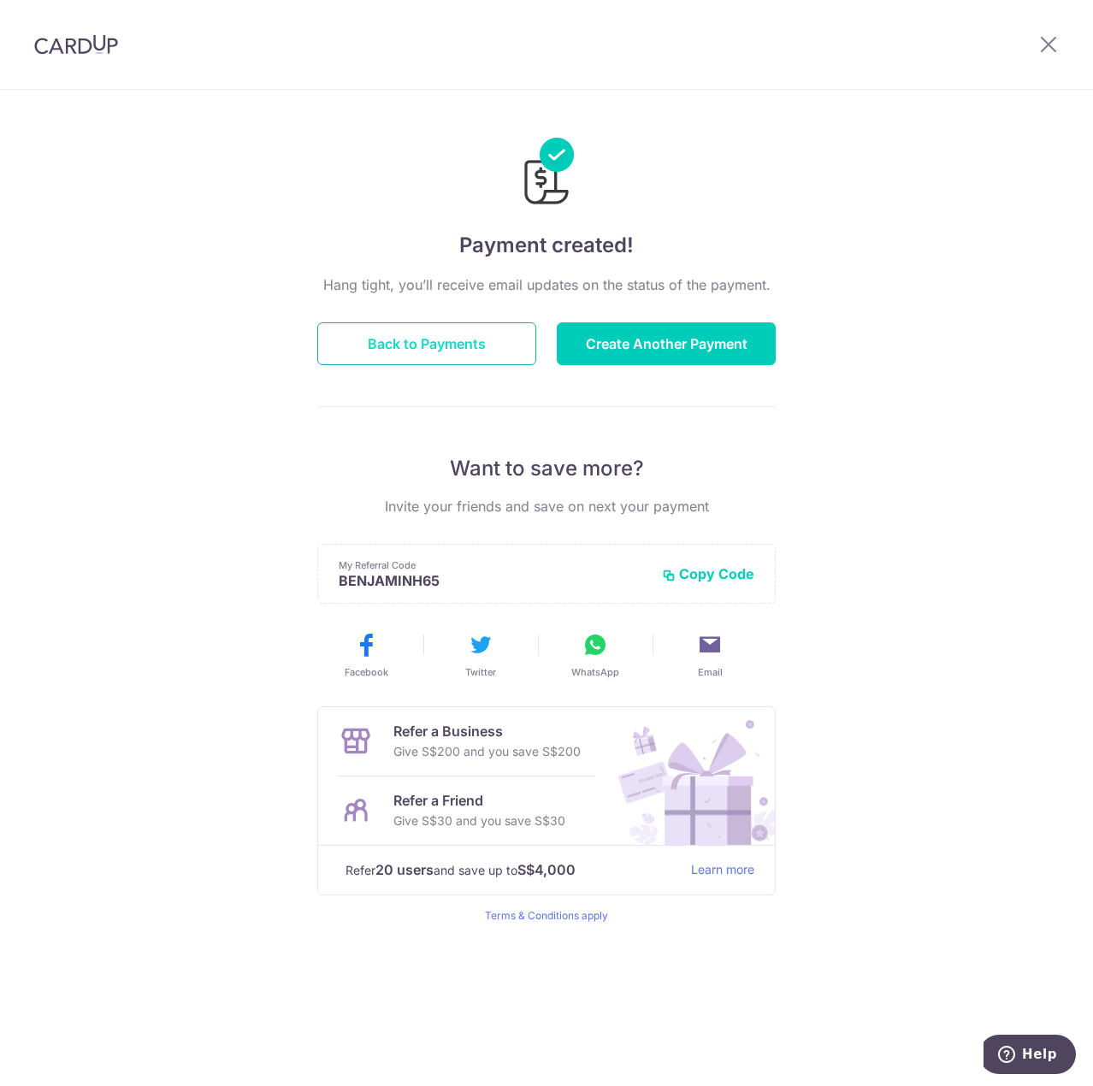
click at [473, 345] on button "Back to Payments" at bounding box center [426, 344] width 219 height 43
